Goal: Task Accomplishment & Management: Complete application form

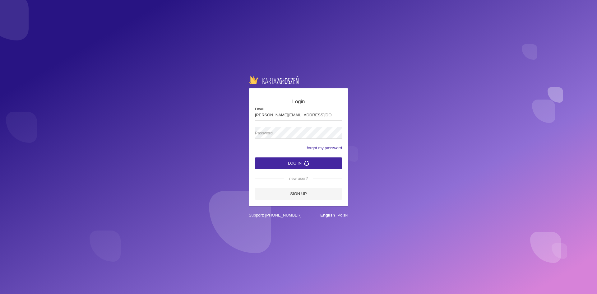
type input "[PERSON_NAME][EMAIL_ADDRESS][DOMAIN_NAME]"
click at [279, 131] on span "Password" at bounding box center [295, 133] width 81 height 6
click at [255, 157] on button "Log in" at bounding box center [298, 163] width 87 height 12
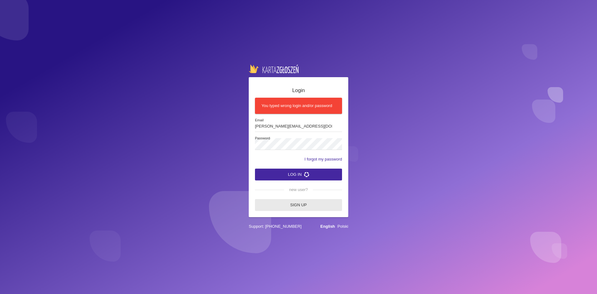
click at [290, 205] on link "Sign up" at bounding box center [298, 205] width 87 height 12
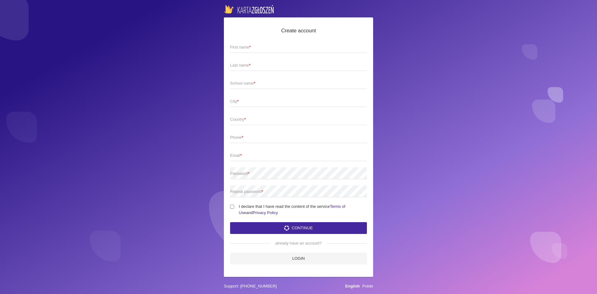
click at [277, 46] on span "First name *" at bounding box center [295, 47] width 131 height 6
click at [277, 46] on input "First name *" at bounding box center [298, 47] width 137 height 12
type input "[PERSON_NAME]"
click at [283, 65] on span "Last name *" at bounding box center [295, 65] width 131 height 6
click at [283, 65] on input "Last name *" at bounding box center [298, 65] width 137 height 12
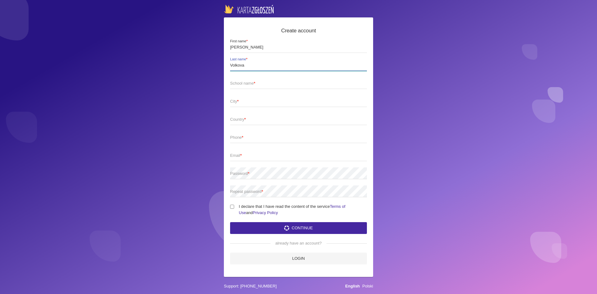
type input "Volkova"
click at [276, 82] on span "School name *" at bounding box center [295, 83] width 131 height 6
click at [276, 82] on input "School name *" at bounding box center [298, 83] width 137 height 12
click at [274, 83] on input "ZDZ w [GEOGRAPHIC_DATA]" at bounding box center [298, 83] width 137 height 12
type input "ZDZ w [GEOGRAPHIC_DATA]"
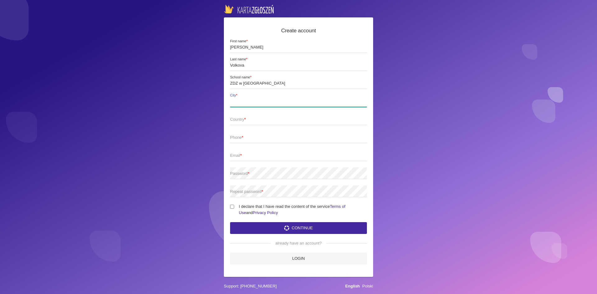
click at [264, 104] on input "City *" at bounding box center [298, 101] width 137 height 12
type input "Białystok"
click at [264, 120] on span "Country *" at bounding box center [295, 119] width 131 height 6
click at [264, 120] on input "Country *" at bounding box center [298, 119] width 137 height 12
type input "Polska"
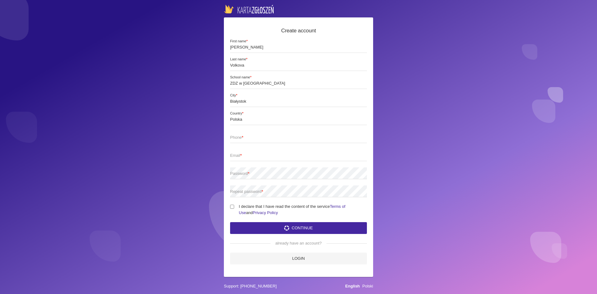
click at [260, 134] on span "Phone *" at bounding box center [295, 137] width 131 height 6
click at [260, 133] on input "Phone *" at bounding box center [298, 137] width 137 height 12
type input "511865451"
